Goal: Browse casually

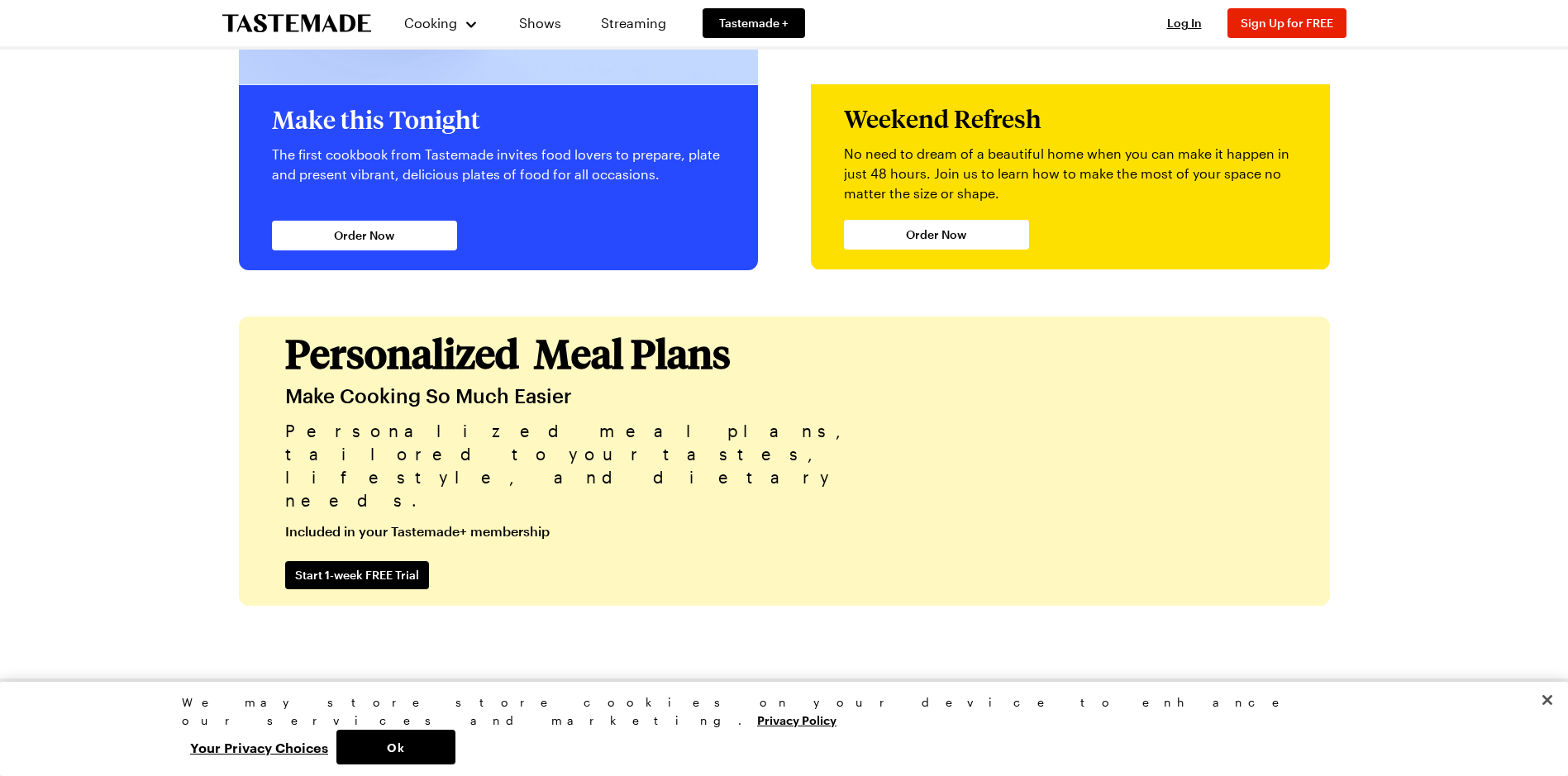
scroll to position [4008, 0]
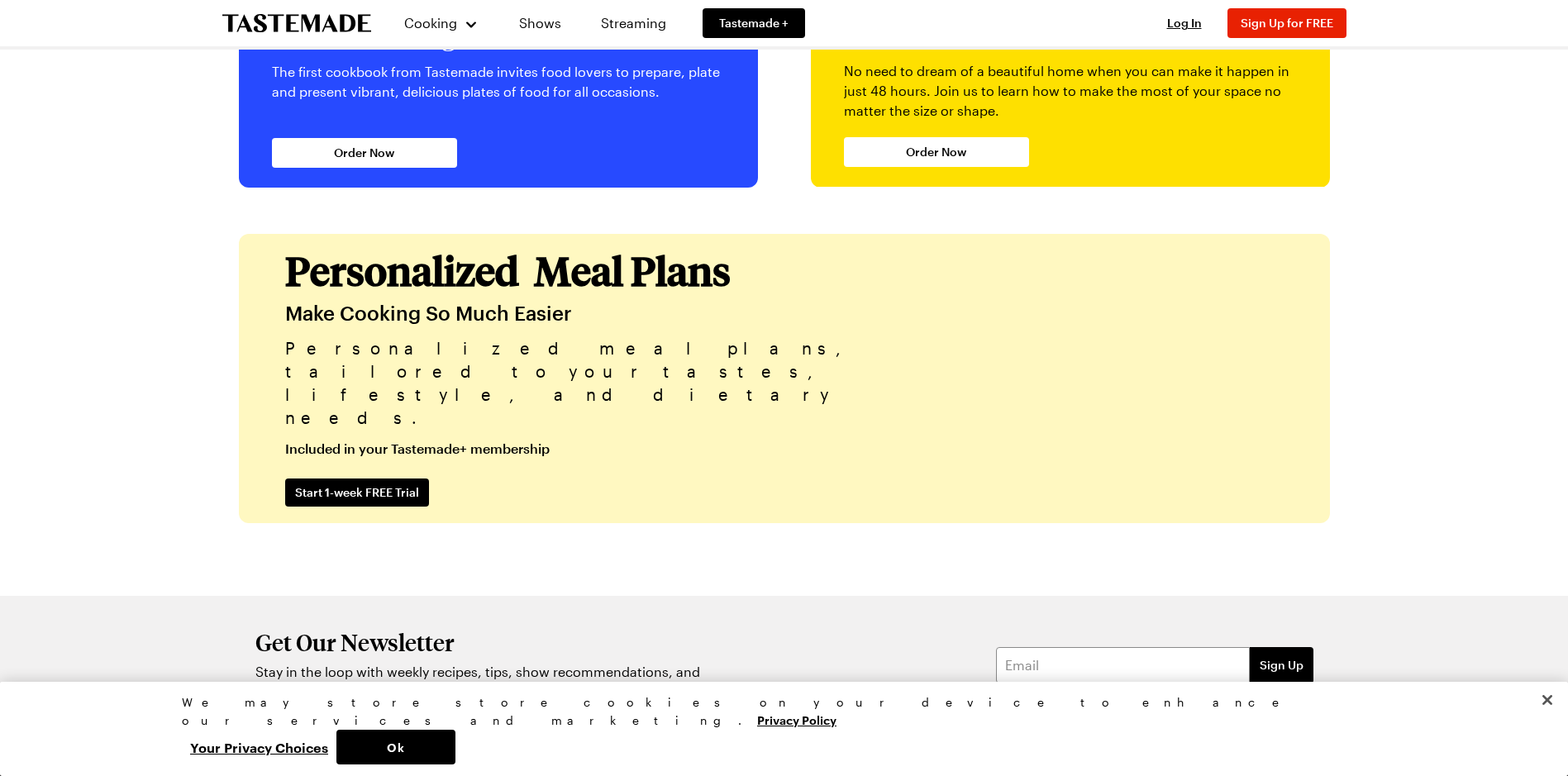
scroll to position [4008, 0]
